Goal: Information Seeking & Learning: Learn about a topic

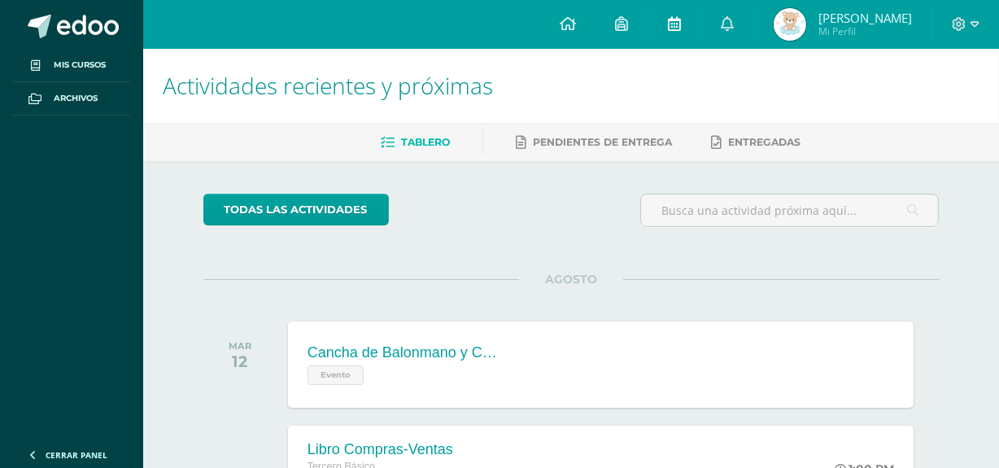
click at [676, 27] on link at bounding box center [675, 24] width 52 height 49
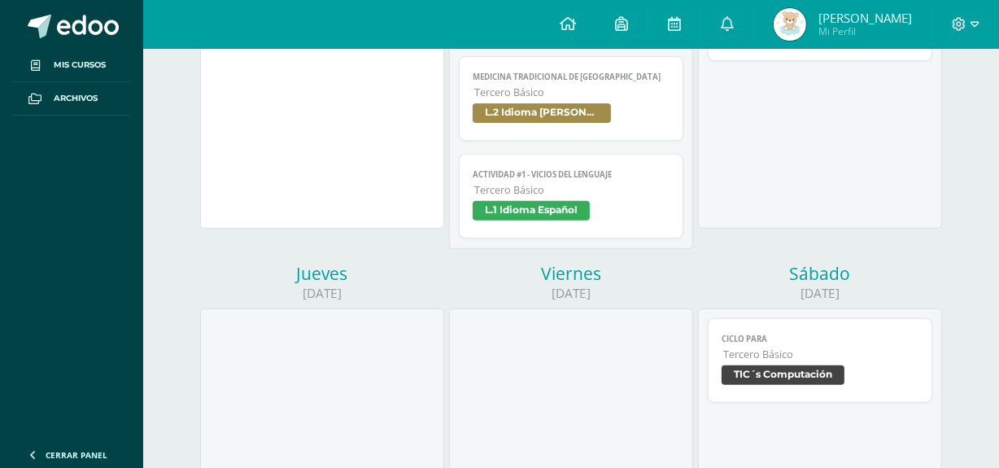
scroll to position [543, 0]
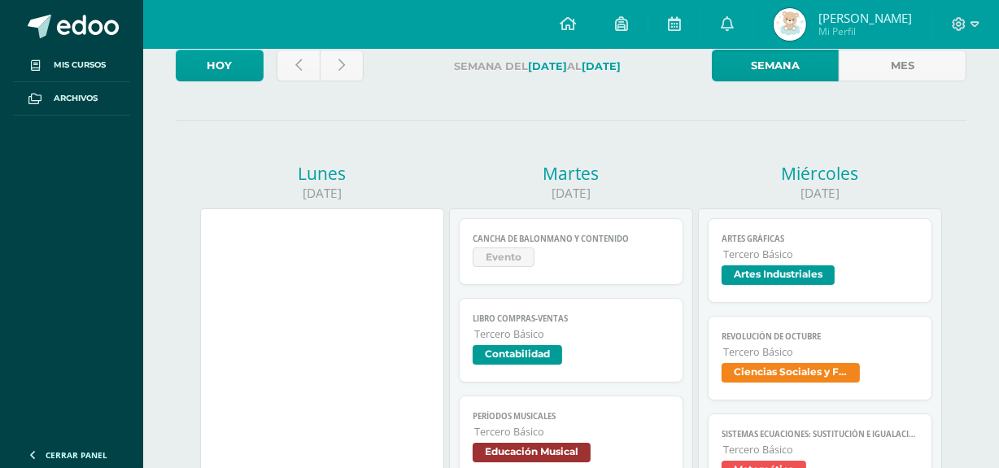
scroll to position [64, 0]
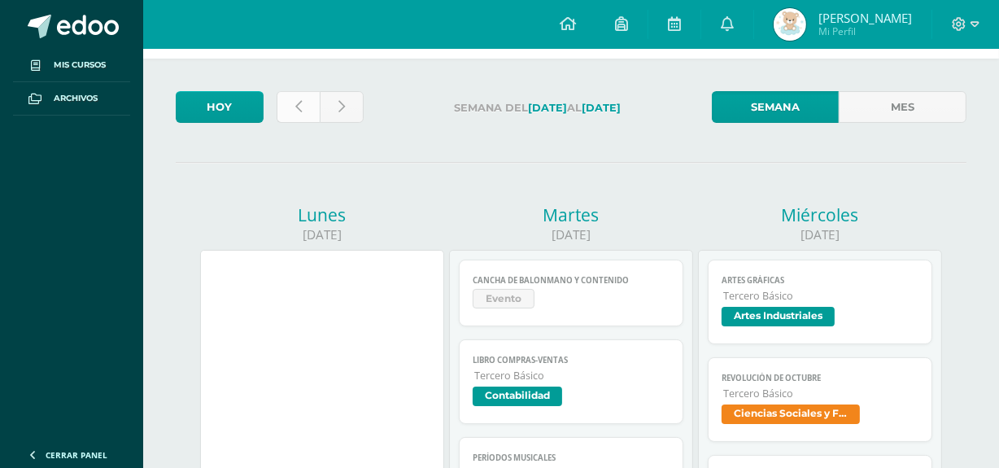
click at [293, 109] on link at bounding box center [299, 107] width 44 height 32
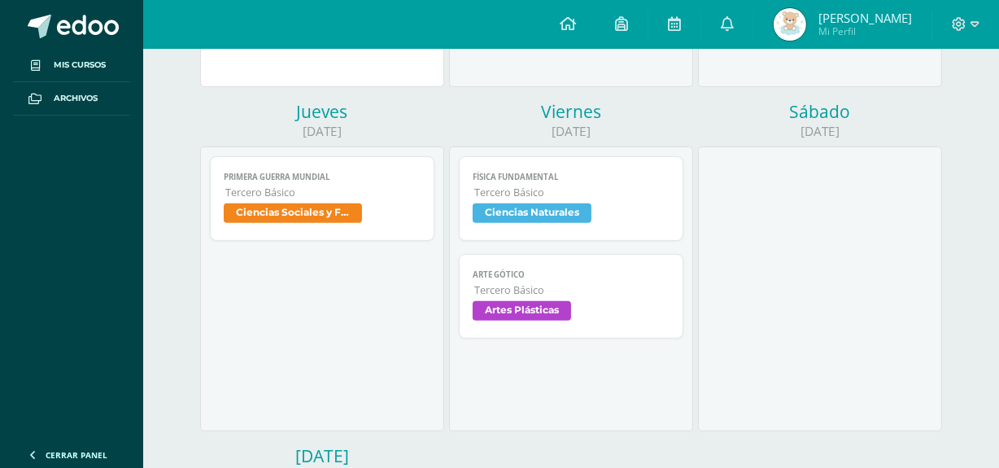
scroll to position [579, 0]
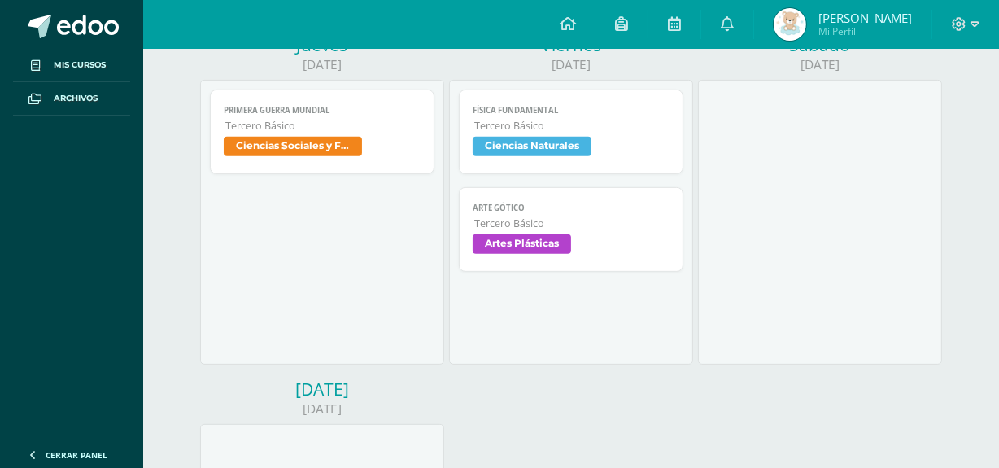
click at [454, 258] on div "Física Fundamental Ciencias Naturales Cargando contenido Física Fundamental Ter…" at bounding box center [571, 222] width 244 height 285
click at [523, 250] on span "Artes Plásticas" at bounding box center [522, 244] width 98 height 20
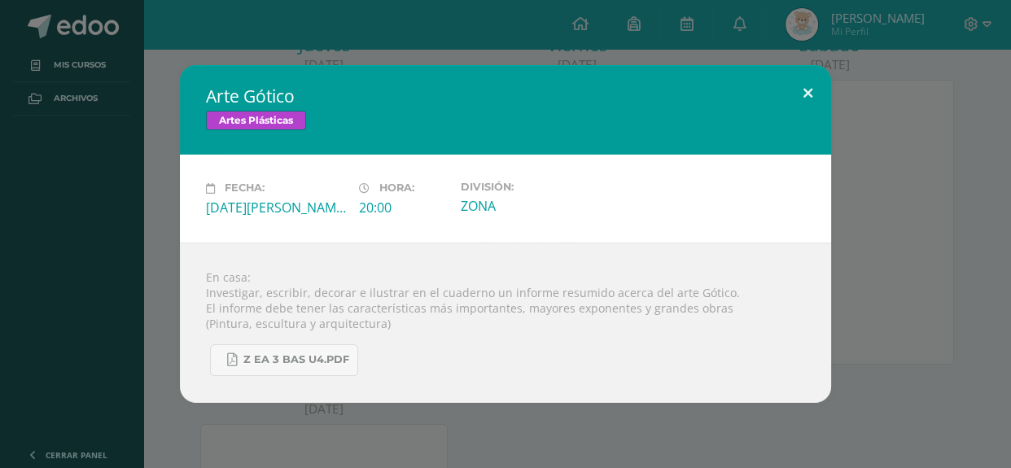
click at [812, 97] on button at bounding box center [808, 92] width 46 height 55
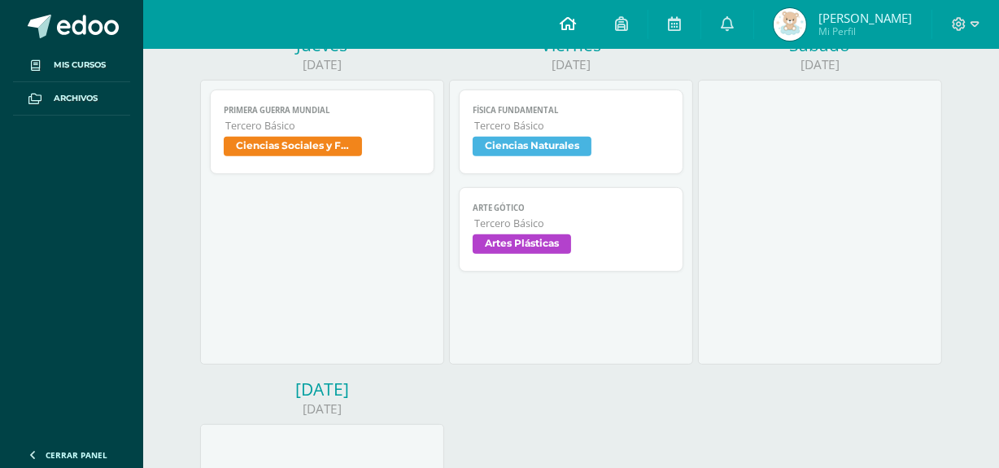
click at [590, 9] on link at bounding box center [567, 24] width 55 height 49
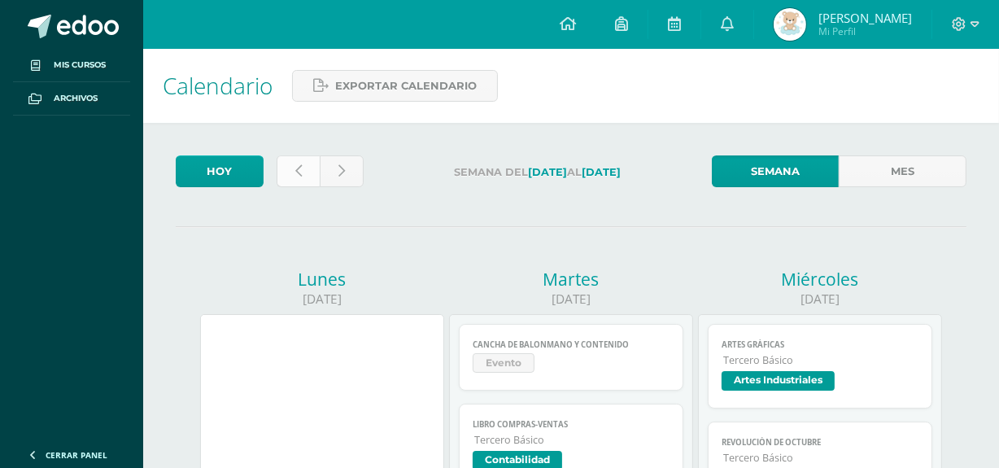
click at [290, 168] on link at bounding box center [299, 171] width 44 height 32
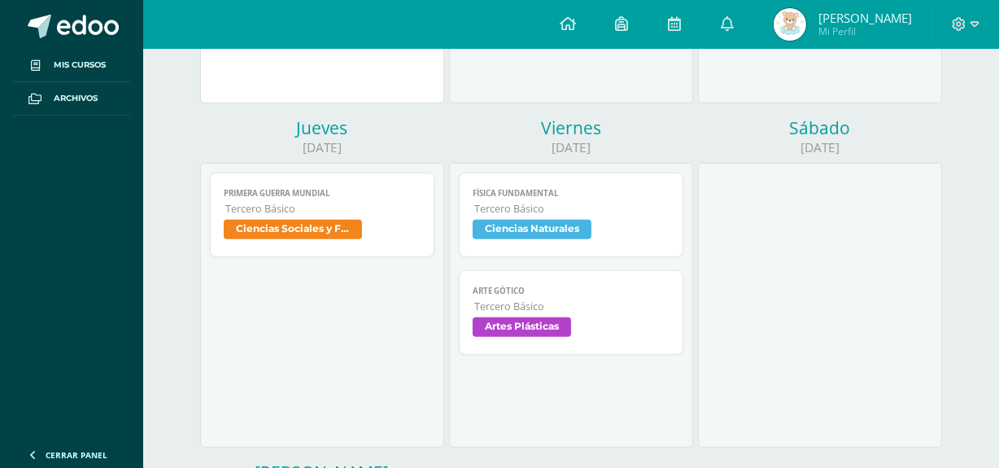
scroll to position [512, 0]
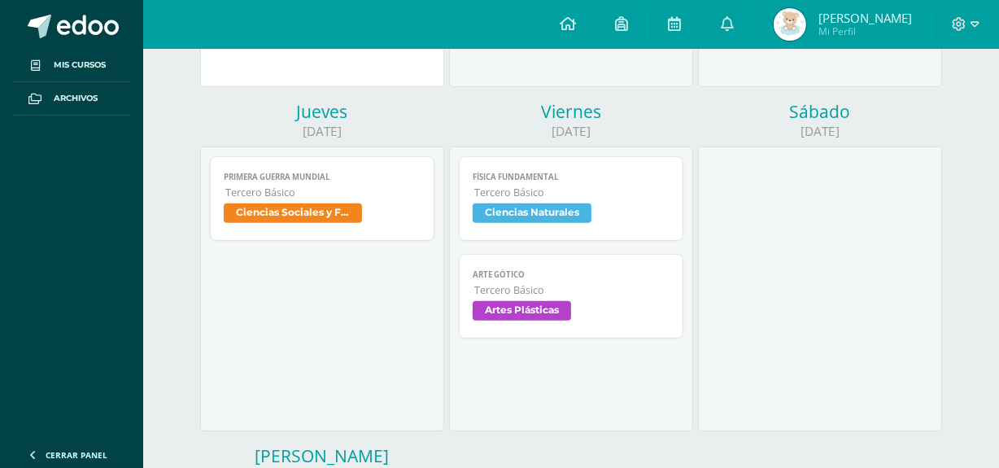
click at [616, 319] on span "Artes Plásticas" at bounding box center [571, 313] width 196 height 24
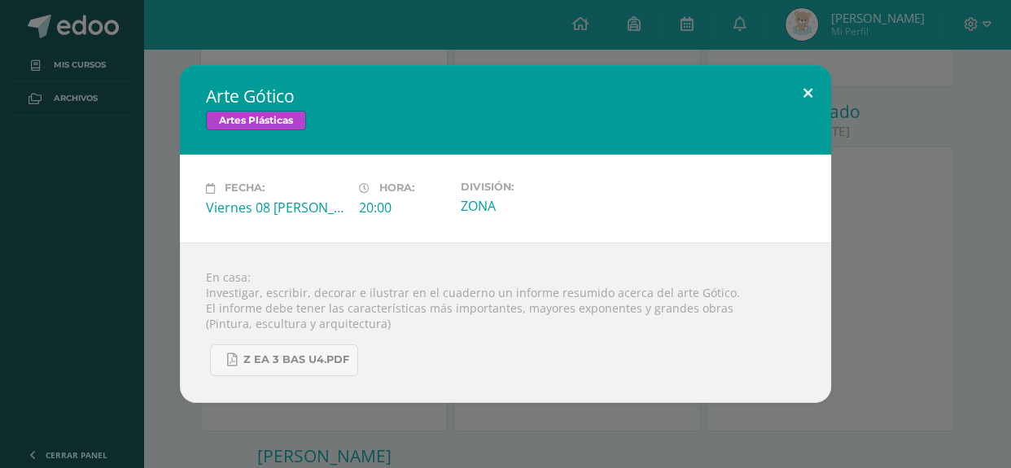
click at [802, 94] on button at bounding box center [808, 92] width 46 height 55
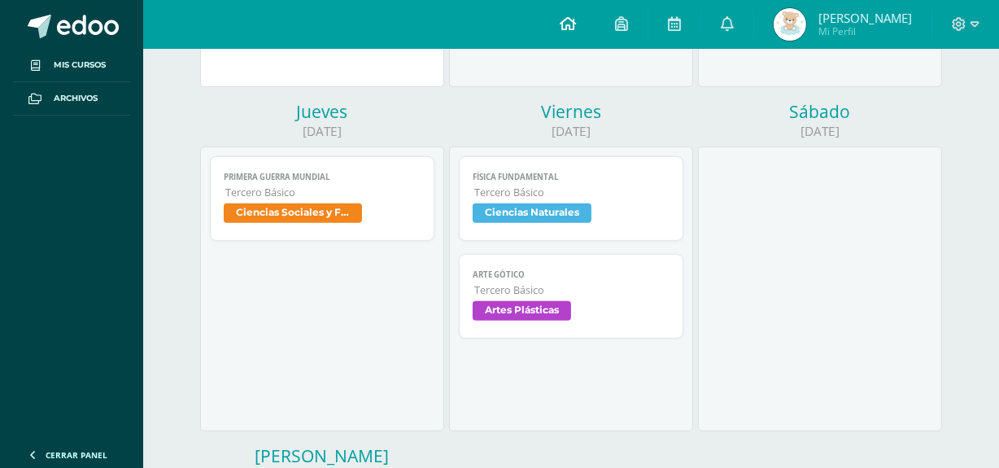
click at [576, 21] on icon at bounding box center [568, 23] width 16 height 15
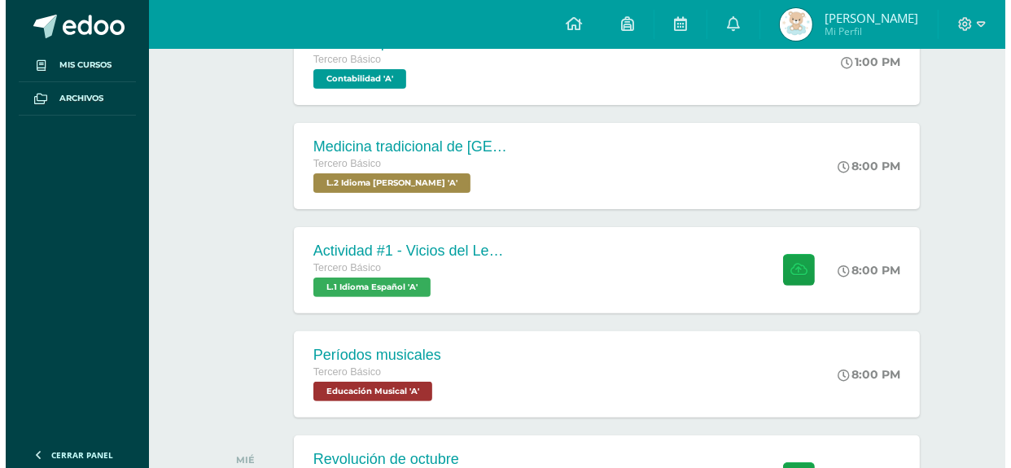
scroll to position [409, 0]
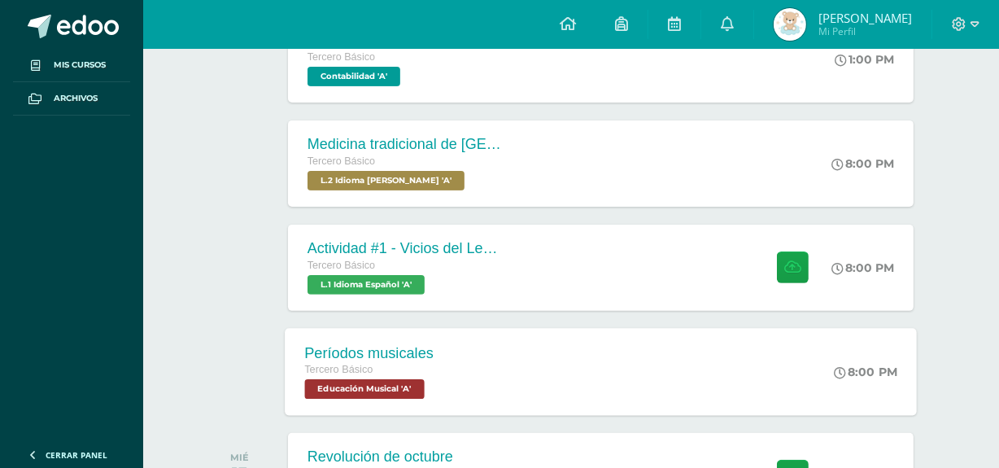
click at [513, 364] on div "Períodos musicales Tercero Básico Educación Musical 'A' 8:00 PM Períodos musica…" at bounding box center [601, 371] width 632 height 87
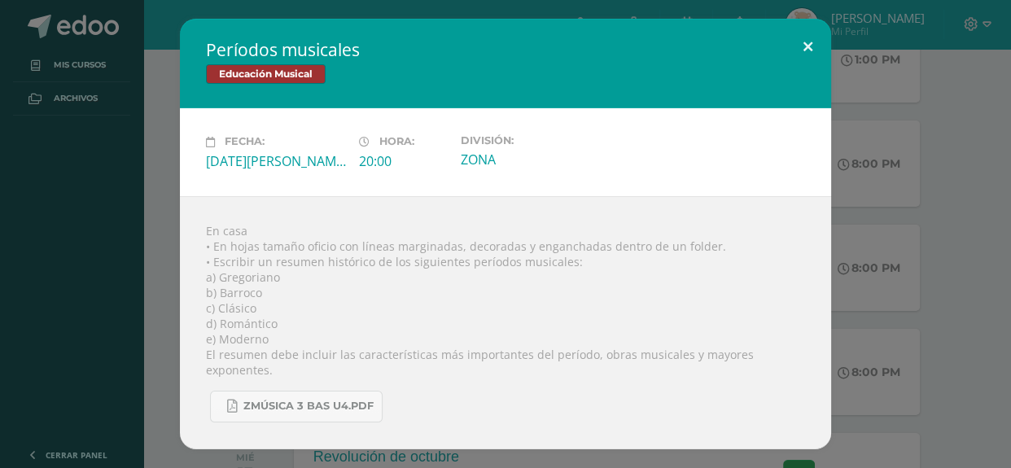
click at [801, 72] on button at bounding box center [808, 46] width 46 height 55
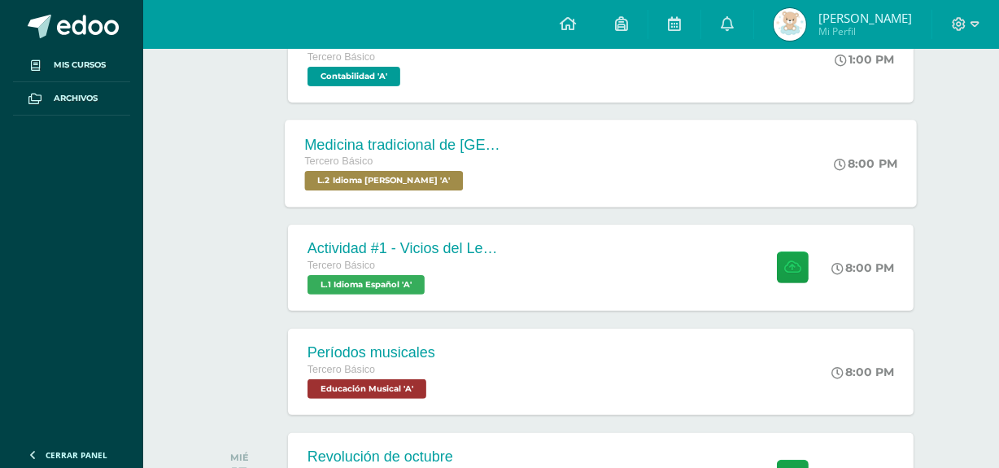
click at [504, 147] on div "Medicina tradicional de [GEOGRAPHIC_DATA] Tercero Básico L.2 Idioma [PERSON_NAM…" at bounding box center [403, 163] width 237 height 87
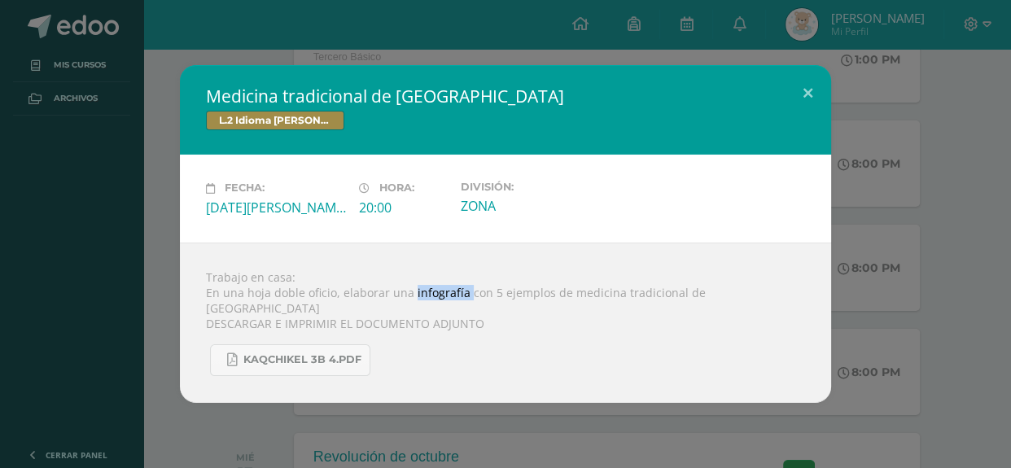
drag, startPoint x: 411, startPoint y: 300, endPoint x: 465, endPoint y: 301, distance: 53.7
click at [465, 301] on div "Trabajo en casa: En una hoja doble oficio, elaborar una infografía con 5 ejempl…" at bounding box center [505, 323] width 651 height 160
click at [565, 362] on div "KAQCHIKEL 3B 4.pdf" at bounding box center [505, 353] width 599 height 45
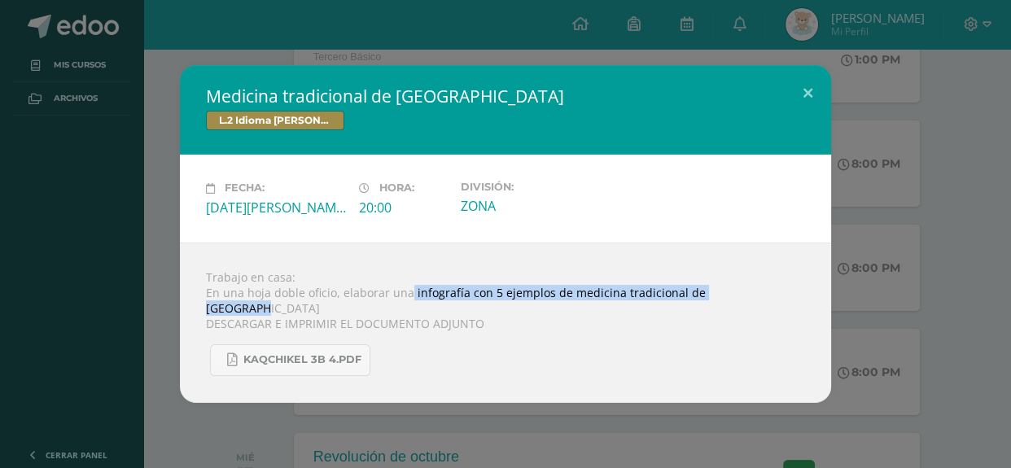
drag, startPoint x: 408, startPoint y: 300, endPoint x: 751, endPoint y: 301, distance: 343.5
click at [751, 301] on div "Trabajo en casa: En una hoja doble oficio, elaborar una infografía con 5 ejempl…" at bounding box center [505, 323] width 651 height 160
copy div "infografía con 5 ejemplos de medicina tradicional de [GEOGRAPHIC_DATA]"
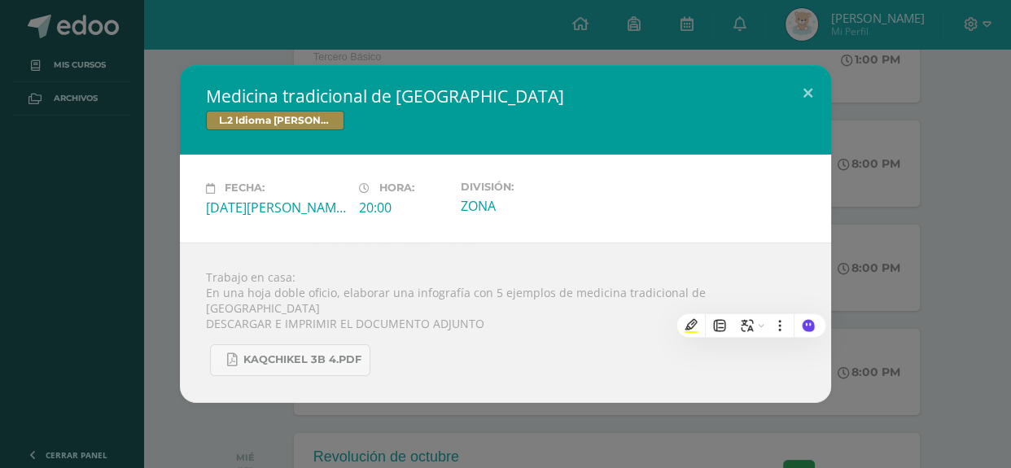
click at [565, 242] on div "Fecha: [DATE][PERSON_NAME] Hora: 20:00 División: ZONA" at bounding box center [505, 198] width 651 height 87
